Goal: Navigation & Orientation: Go to known website

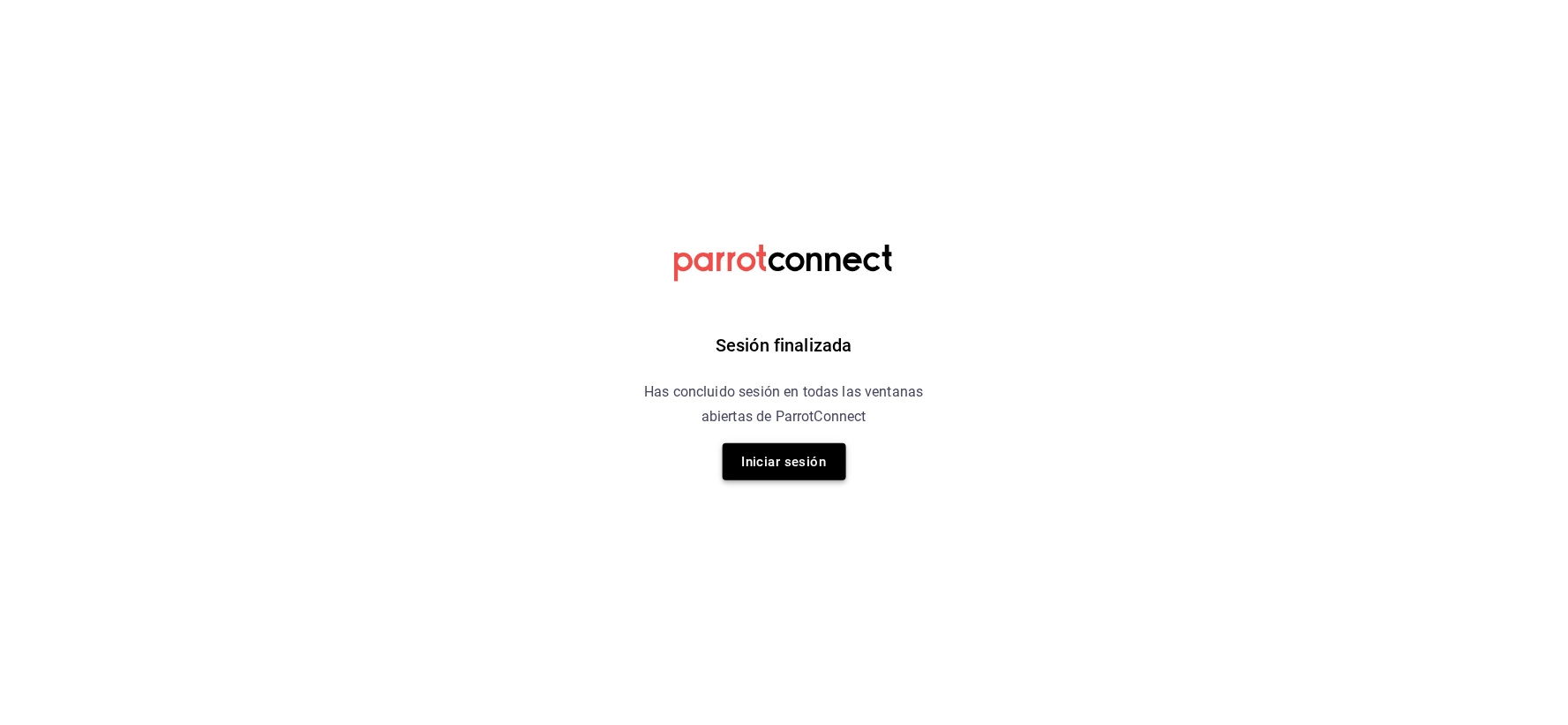
click at [794, 458] on button "Iniciar sesión" at bounding box center [784, 461] width 123 height 37
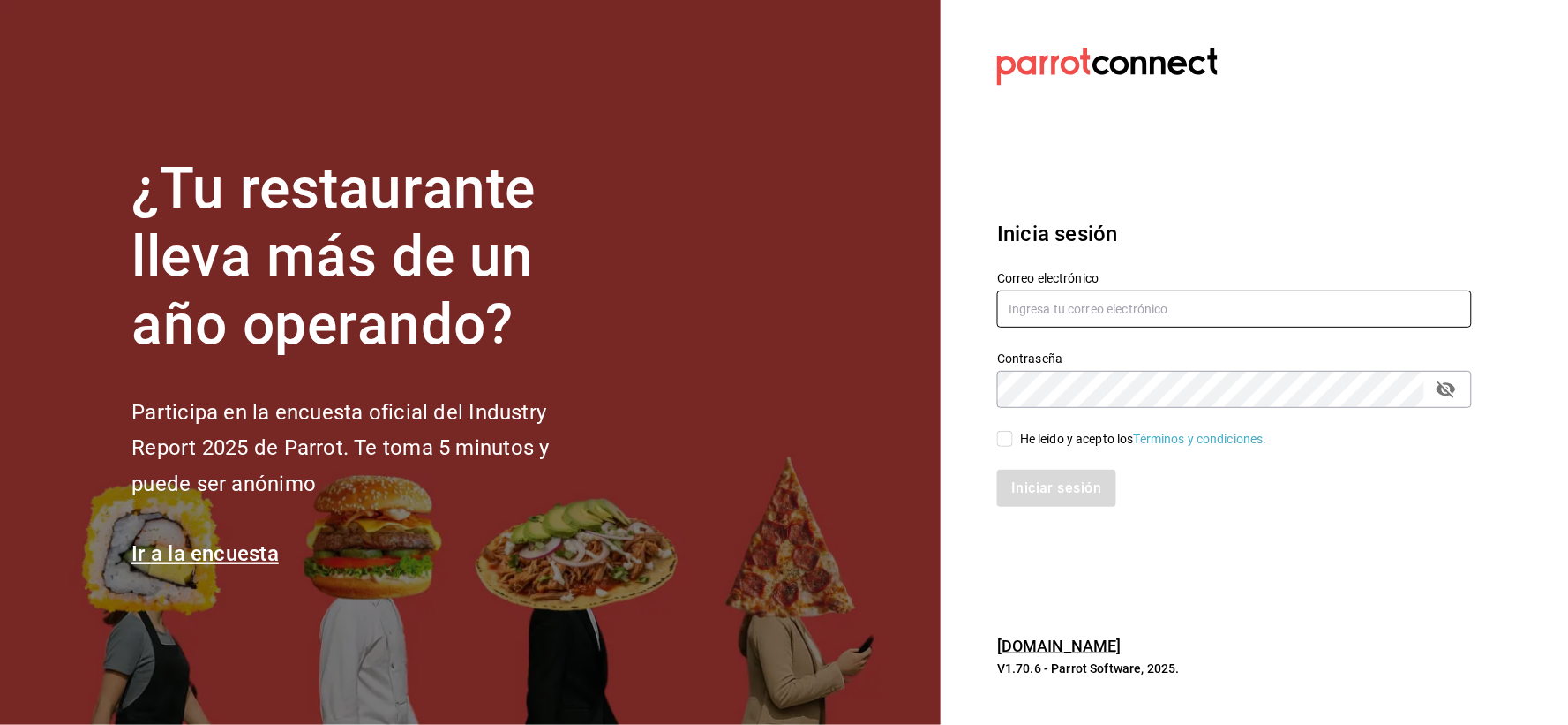
type input "mielcanelads@gmail.com"
click at [1016, 436] on span "He leído y acepto los Términos y condiciones." at bounding box center [1141, 439] width 255 height 19
click at [1014, 436] on input "He leído y acepto los Términos y condiciones." at bounding box center [1005, 439] width 16 height 16
checkbox input "true"
click at [1040, 500] on button "Iniciar sesión" at bounding box center [1057, 488] width 120 height 37
